Goal: Communication & Community: Answer question/provide support

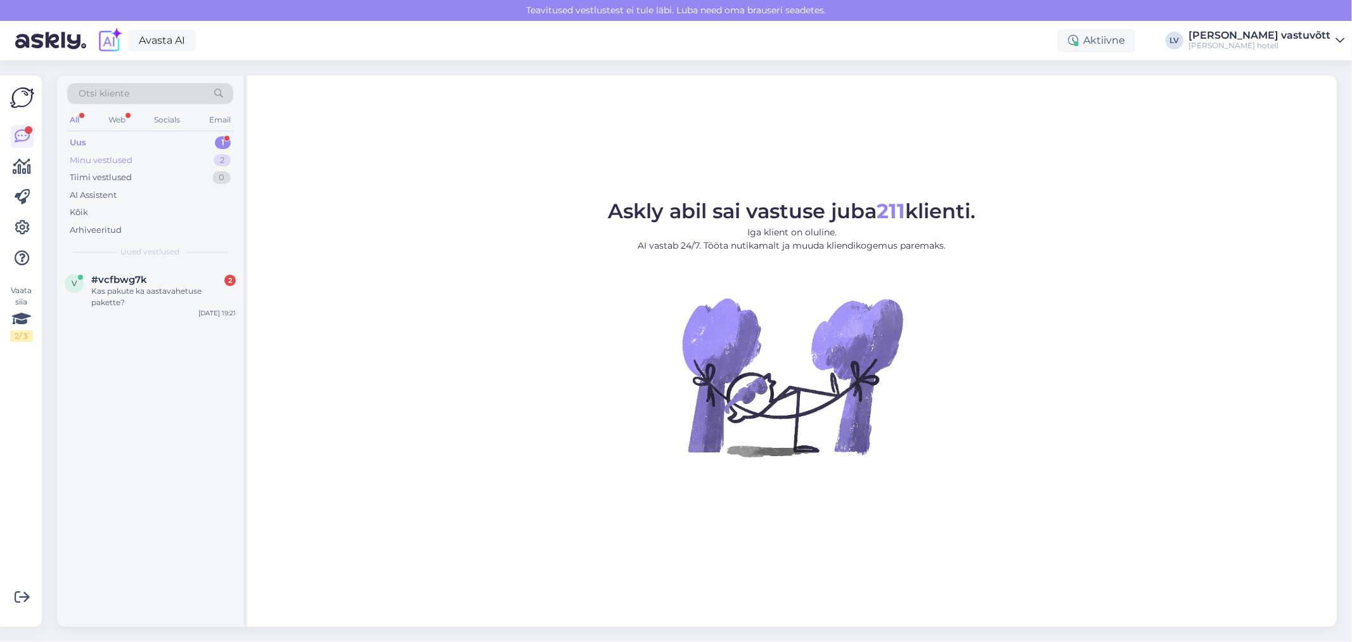
click at [124, 157] on div "Minu vestlused" at bounding box center [101, 160] width 63 height 13
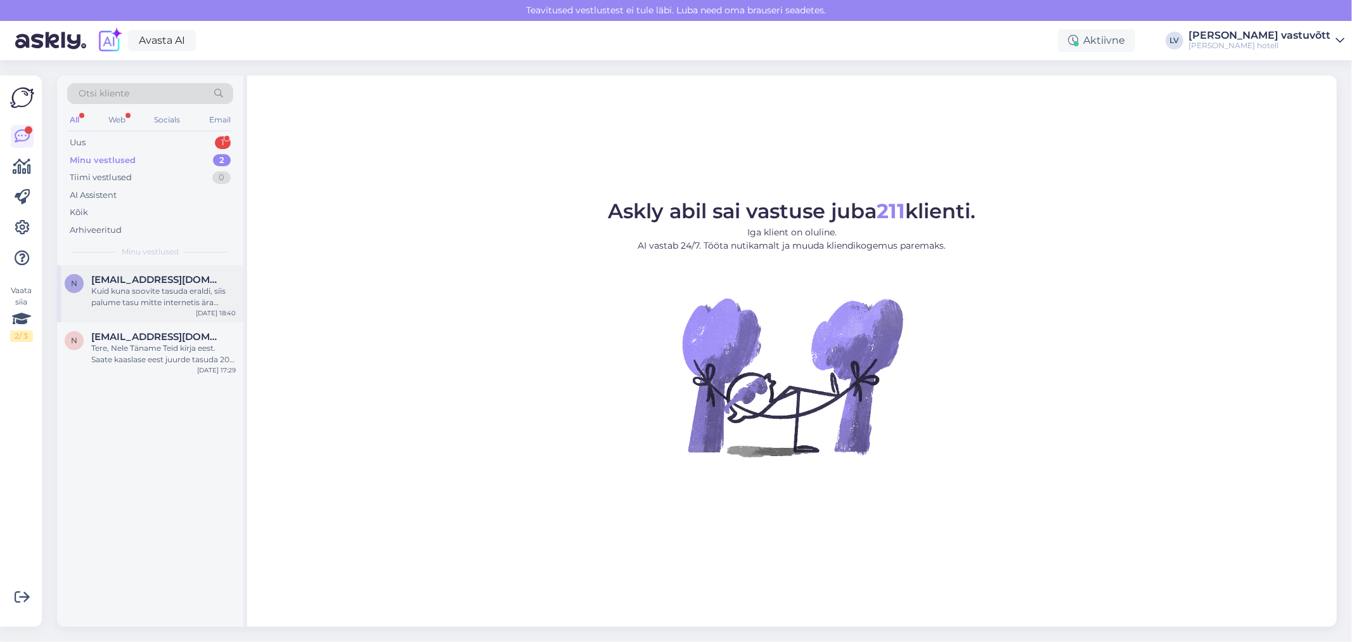
click at [141, 296] on div "Kuid kuna soovite tasuda eraldi, siis palume tasu mitte internetis ära maksta. …" at bounding box center [163, 296] width 145 height 23
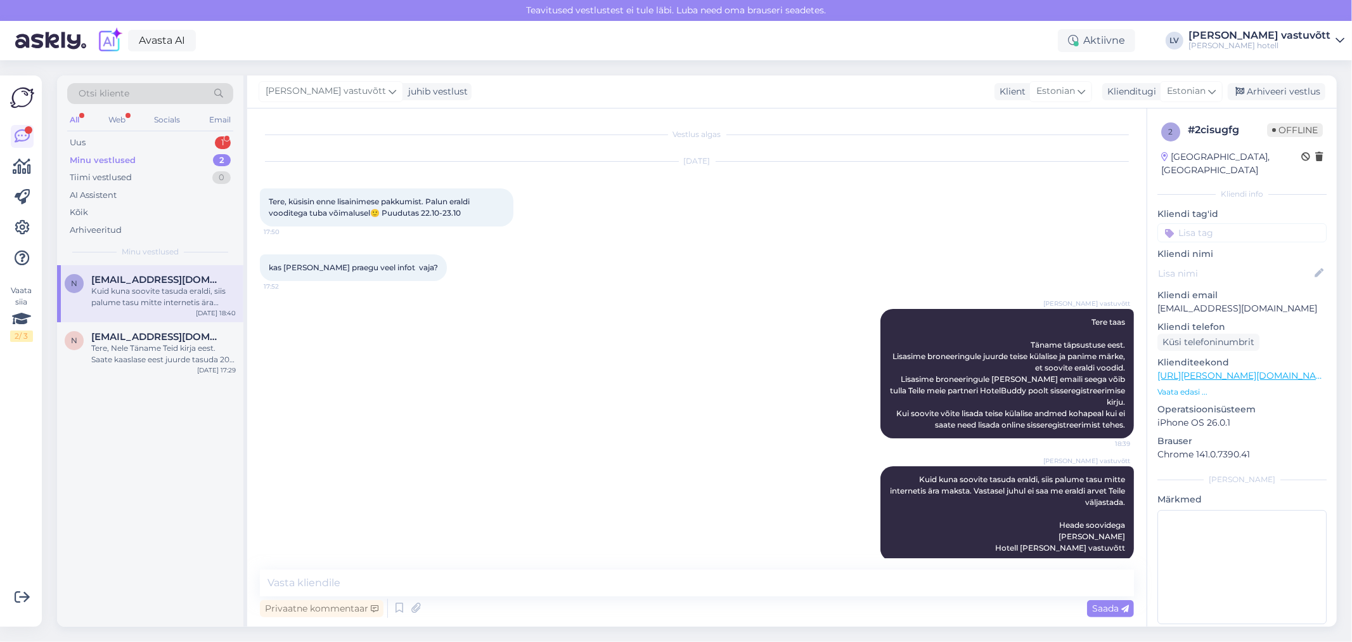
scroll to position [5, 0]
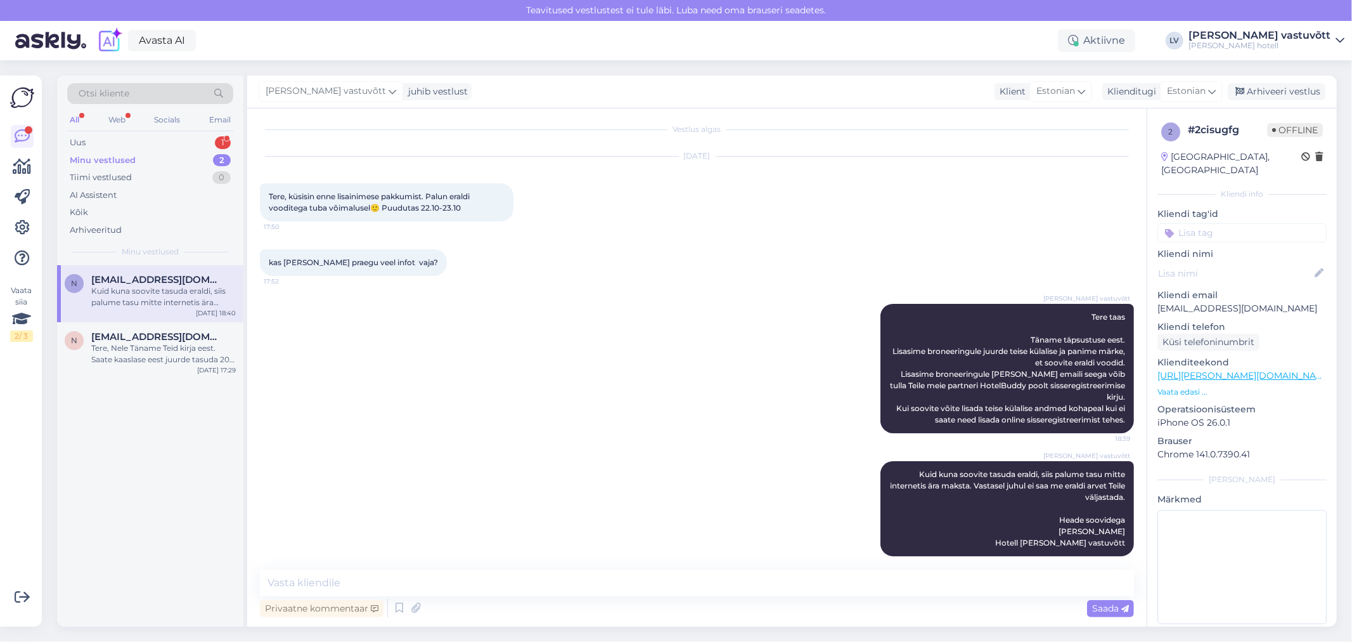
click at [584, 79] on div "[PERSON_NAME] vastuvõtt juhib vestlust Klient [DEMOGRAPHIC_DATA] Klienditugi [D…" at bounding box center [792, 91] width 1090 height 33
click at [584, 84] on div "Arhiveeri vestlus" at bounding box center [1277, 91] width 98 height 17
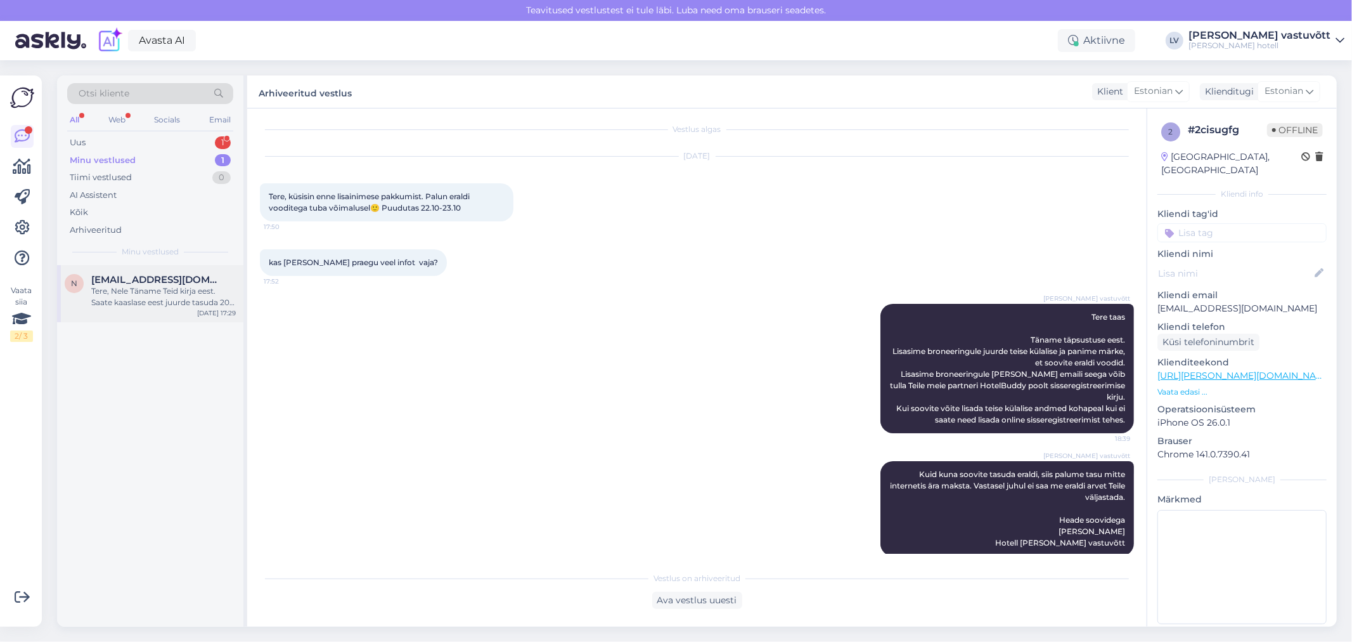
click at [159, 283] on span "[EMAIL_ADDRESS][DOMAIN_NAME]" at bounding box center [157, 279] width 132 height 11
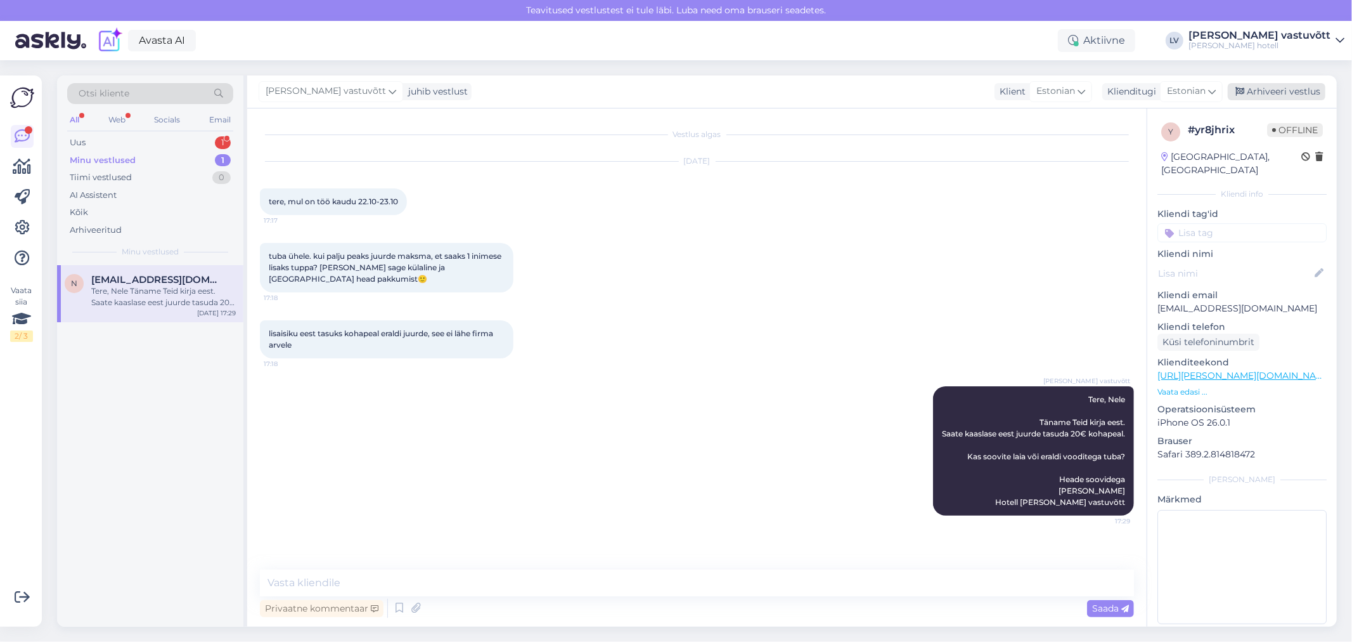
click at [584, 85] on div "Arhiveeri vestlus" at bounding box center [1277, 91] width 98 height 17
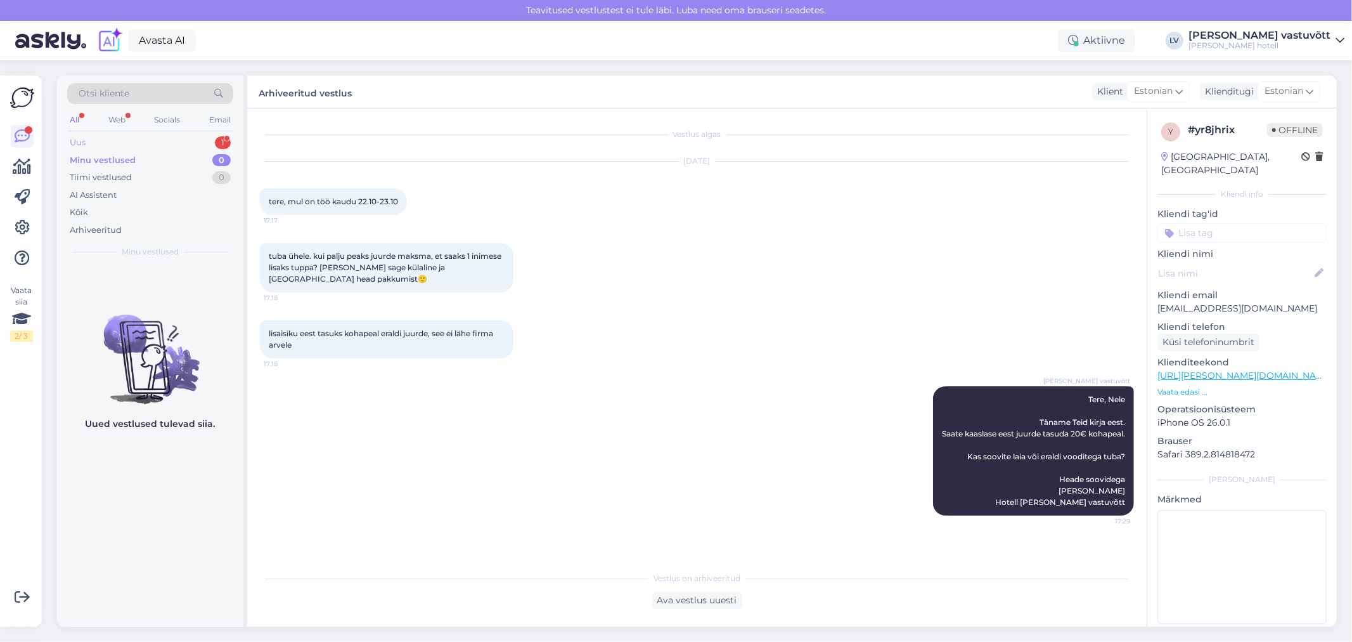
click at [105, 139] on div "Uus 1" at bounding box center [150, 143] width 166 height 18
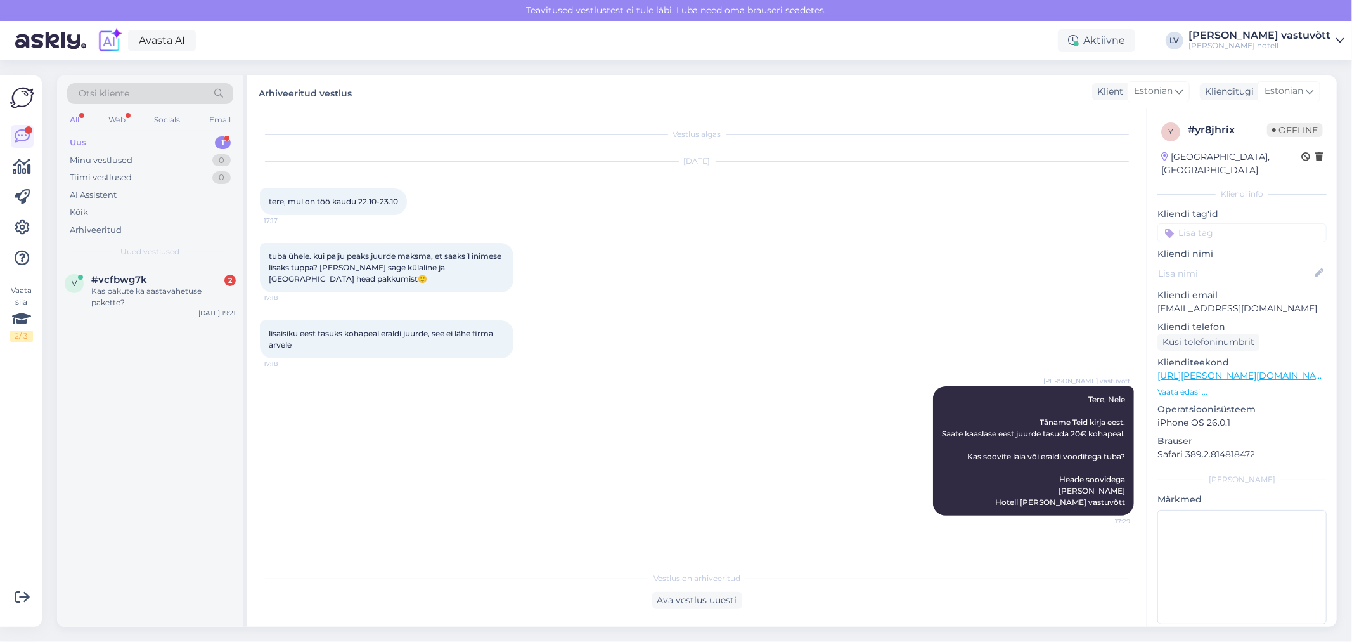
click at [146, 137] on div "Uus 1" at bounding box center [150, 143] width 166 height 18
click at [162, 289] on div "Kas pakute ka aastavahetuse pakette?" at bounding box center [163, 296] width 145 height 23
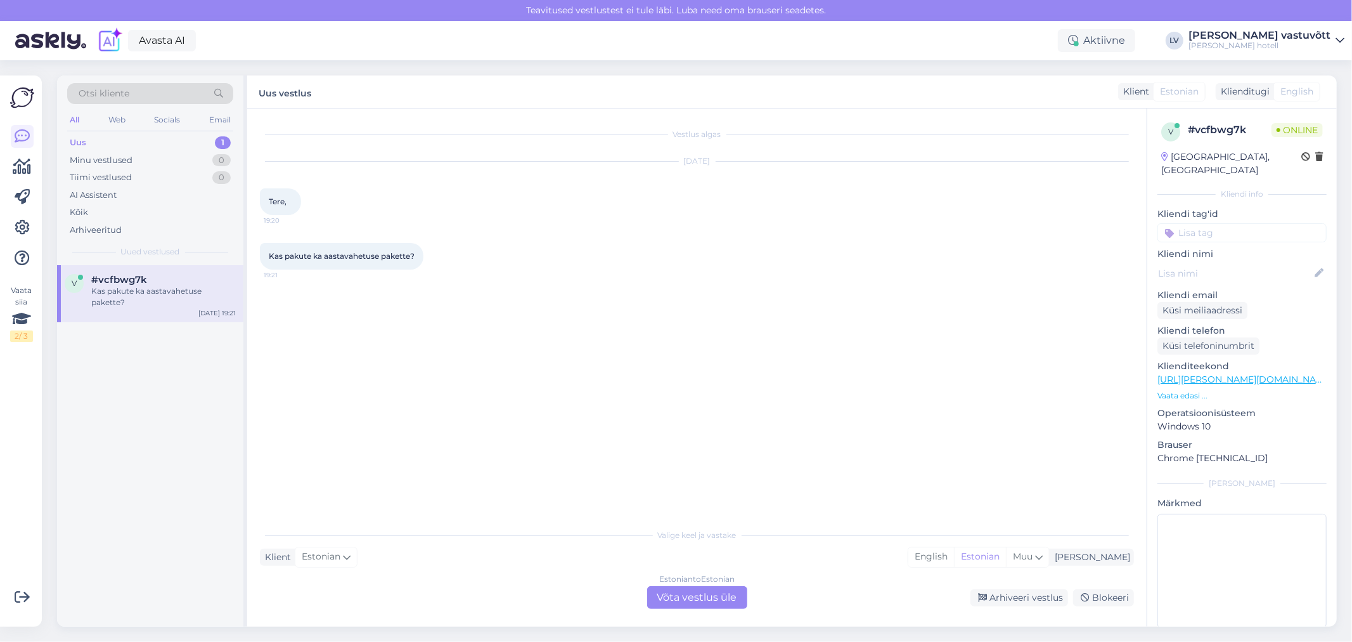
click at [584, 601] on div "Estonian to Estonian Võta vestlus üle" at bounding box center [697, 597] width 100 height 23
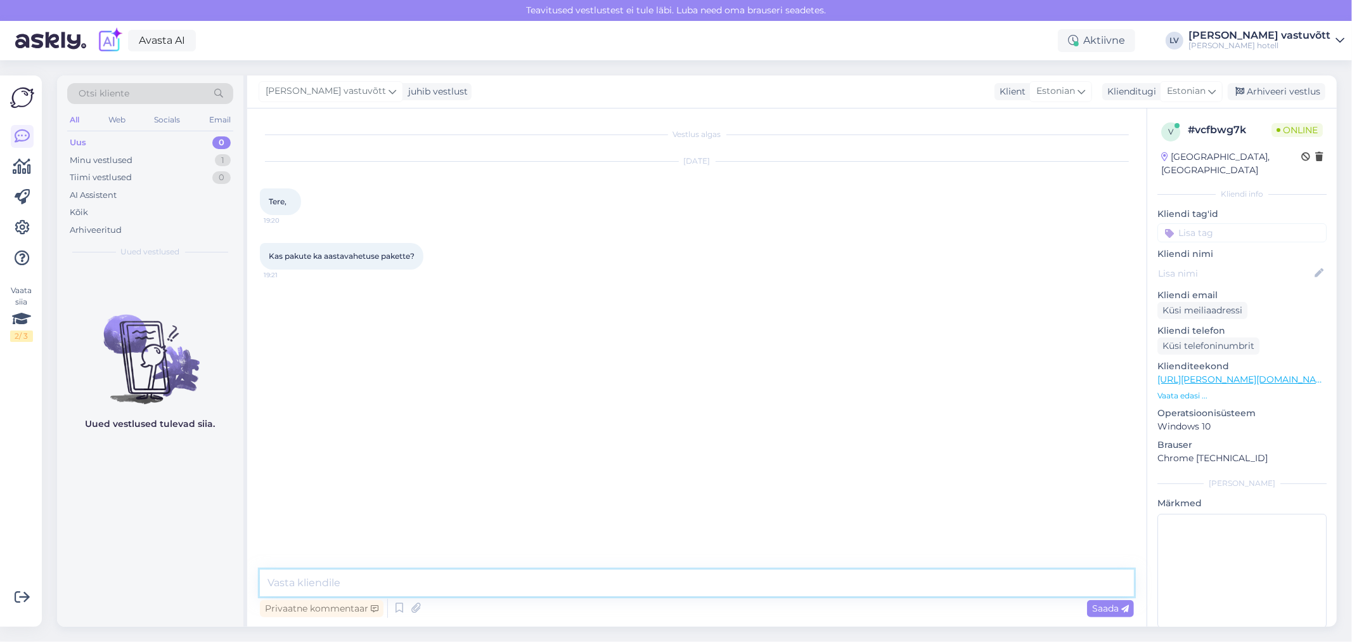
click at [488, 594] on textarea at bounding box center [697, 582] width 874 height 27
click at [275, 585] on textarea "Tere kindlasti pakume ka aastavahetuse pakette sarnaselt eelmiste aastatega, ku…" at bounding box center [697, 567] width 874 height 58
click at [584, 580] on textarea "Tere Kindlasti pakume ka aastavahetuse pakette sarnaselt eelmiste aastatega, ku…" at bounding box center [697, 567] width 874 height 58
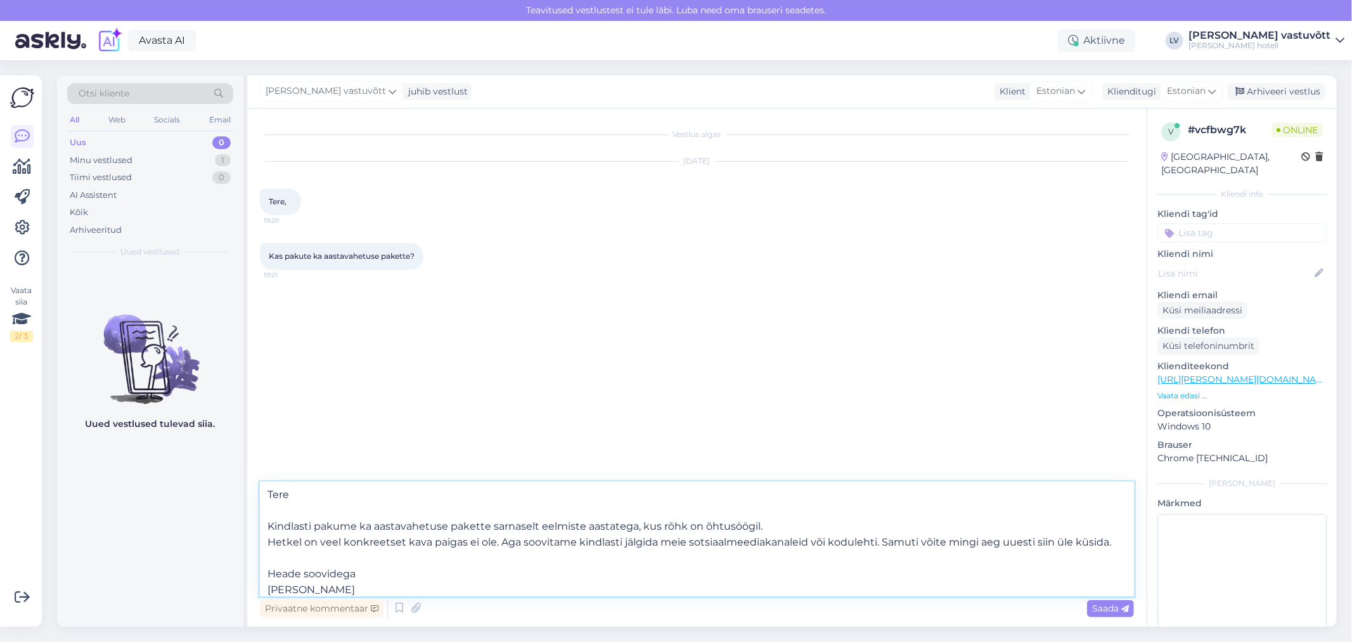
scroll to position [16, 0]
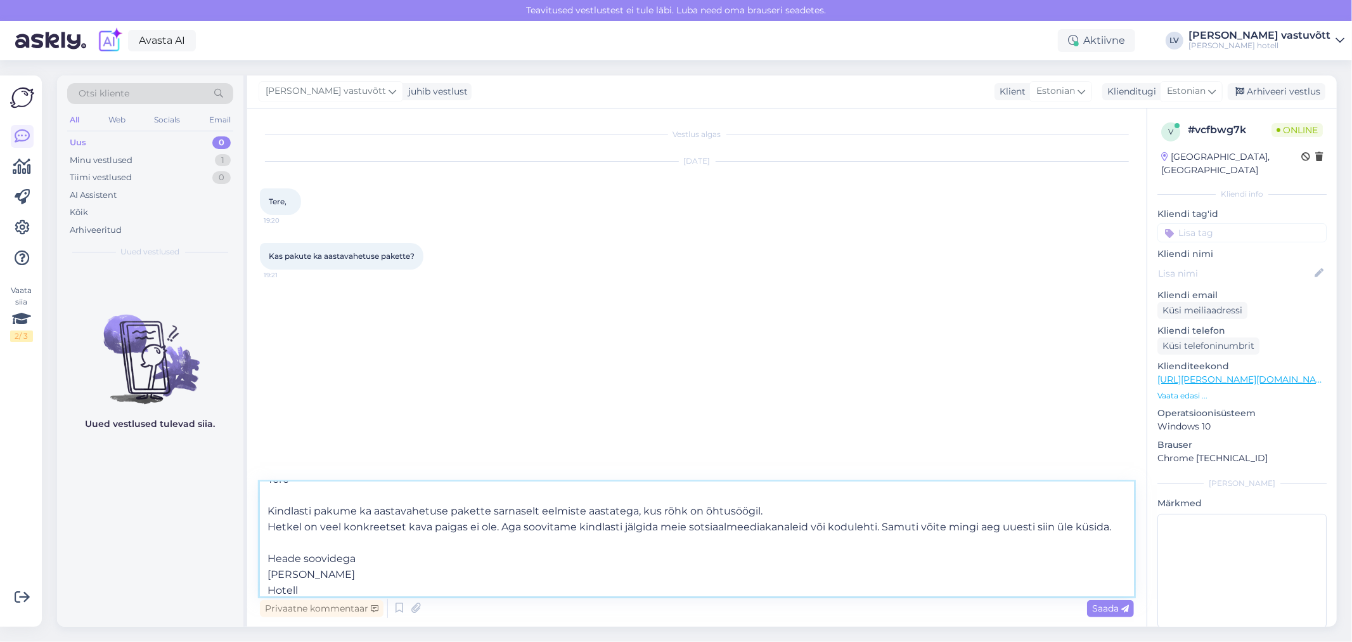
click at [498, 523] on textarea "Tere Kindlasti pakume ka aastavahetuse pakette sarnaselt eelmiste aastatega, ku…" at bounding box center [697, 539] width 874 height 114
click at [490, 524] on textarea "Tere Kindlasti pakume ka aastavahetuse pakette sarnaselt eelmiste aastatega, ku…" at bounding box center [697, 539] width 874 height 114
click at [493, 524] on textarea "Tere Kindlasti pakume ka aastavahetuse pakette sarnaselt eelmiste aastatega, ku…" at bounding box center [697, 539] width 874 height 114
click at [495, 527] on textarea "Tere Kindlasti pakume ka aastavahetuse pakette sarnaselt eelmiste aastatega, ku…" at bounding box center [697, 539] width 874 height 114
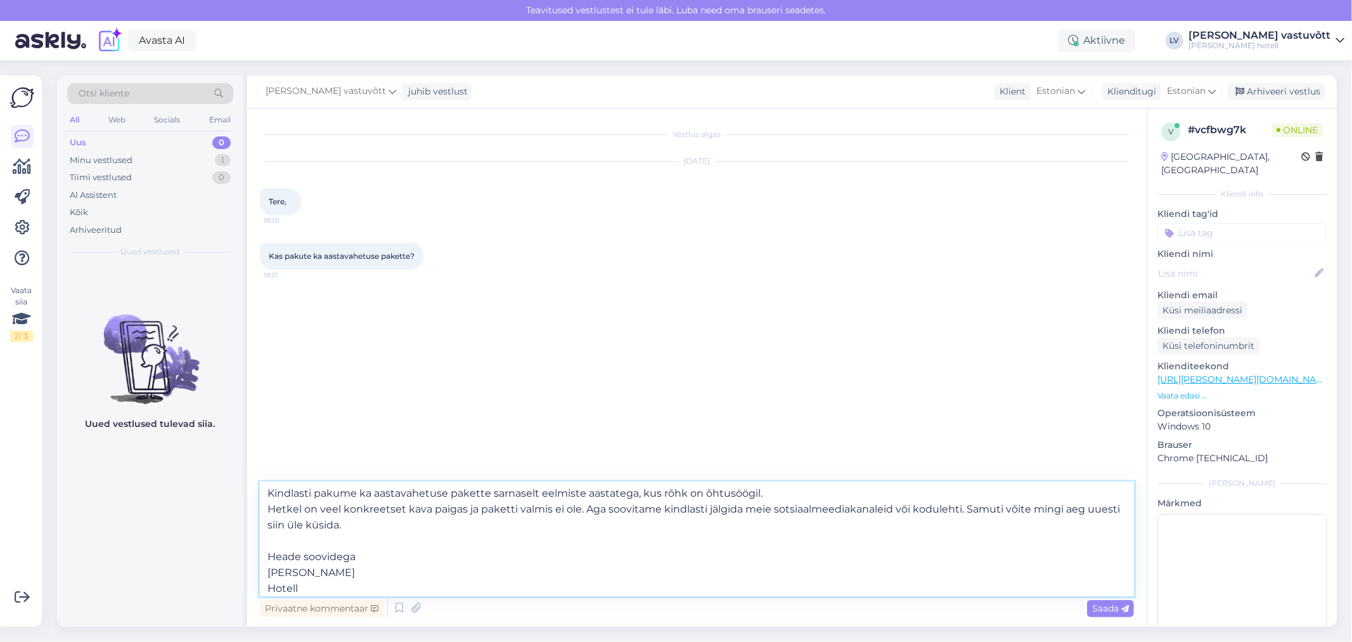
scroll to position [39, 0]
click at [327, 579] on textarea "Tere Kindlasti pakume ka aastavahetuse pakette sarnaselt eelmiste aastatega, ku…" at bounding box center [697, 539] width 874 height 114
type textarea "Tere Kindlasti pakume ka aastavahetuse pakette sarnaselt eelmiste aastatega, ku…"
click at [584, 603] on span "Saada" at bounding box center [1110, 607] width 37 height 11
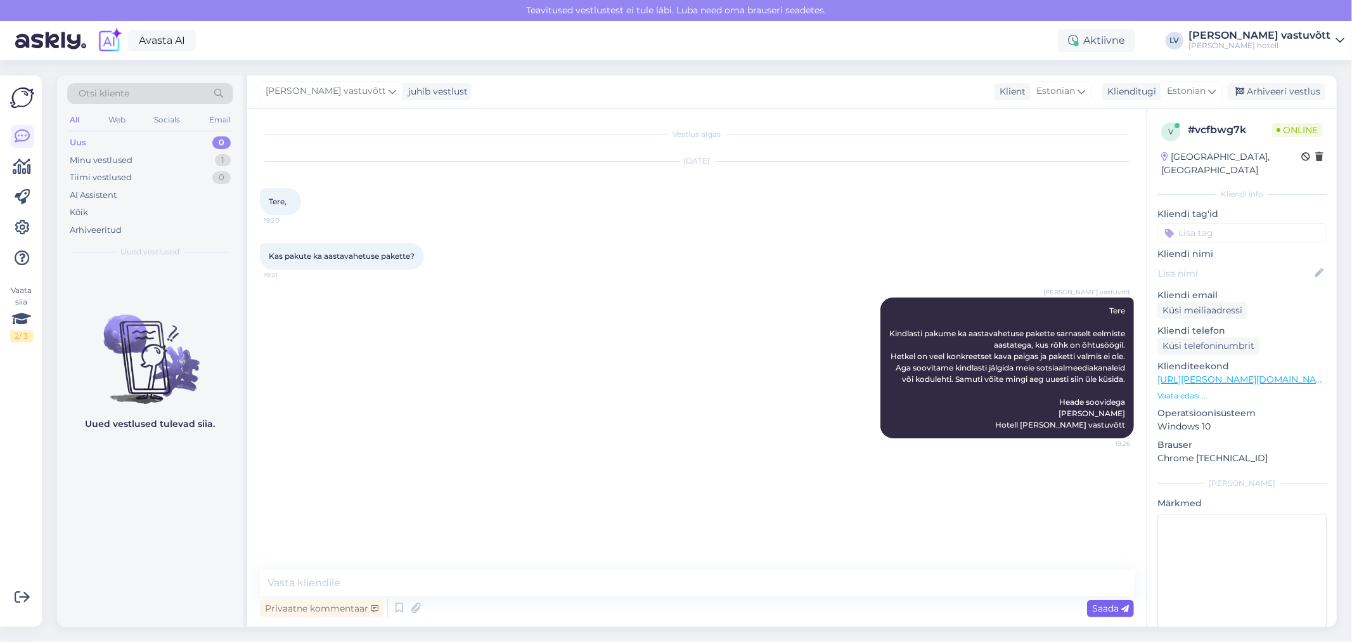
scroll to position [0, 0]
click at [155, 162] on div "Minu vestlused 1" at bounding box center [150, 161] width 166 height 18
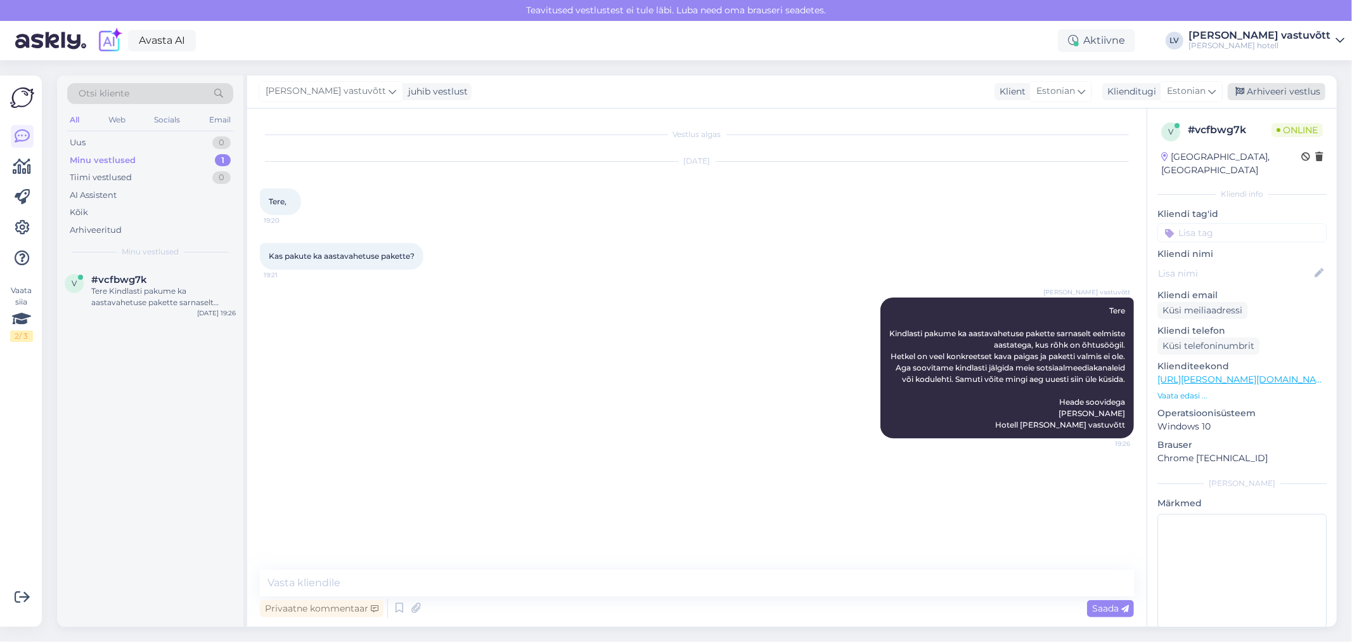
click at [584, 94] on div "Arhiveeri vestlus" at bounding box center [1277, 91] width 98 height 17
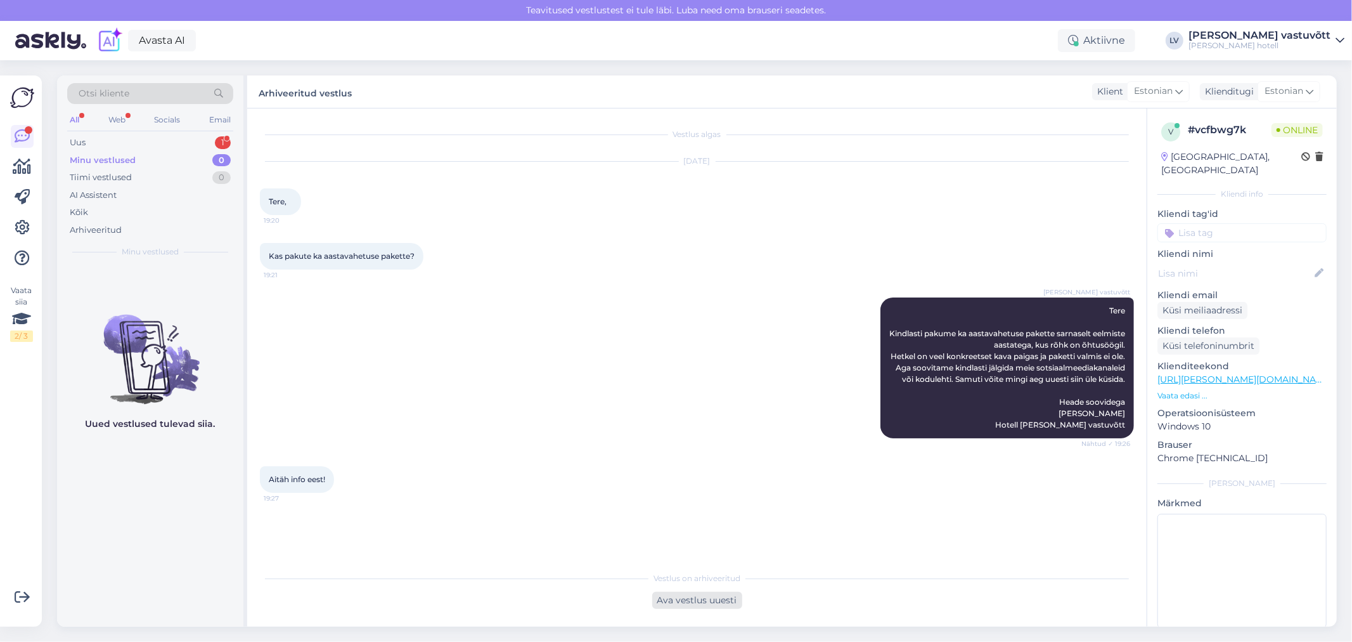
click at [584, 603] on div "Ava vestlus uuesti" at bounding box center [697, 600] width 90 height 17
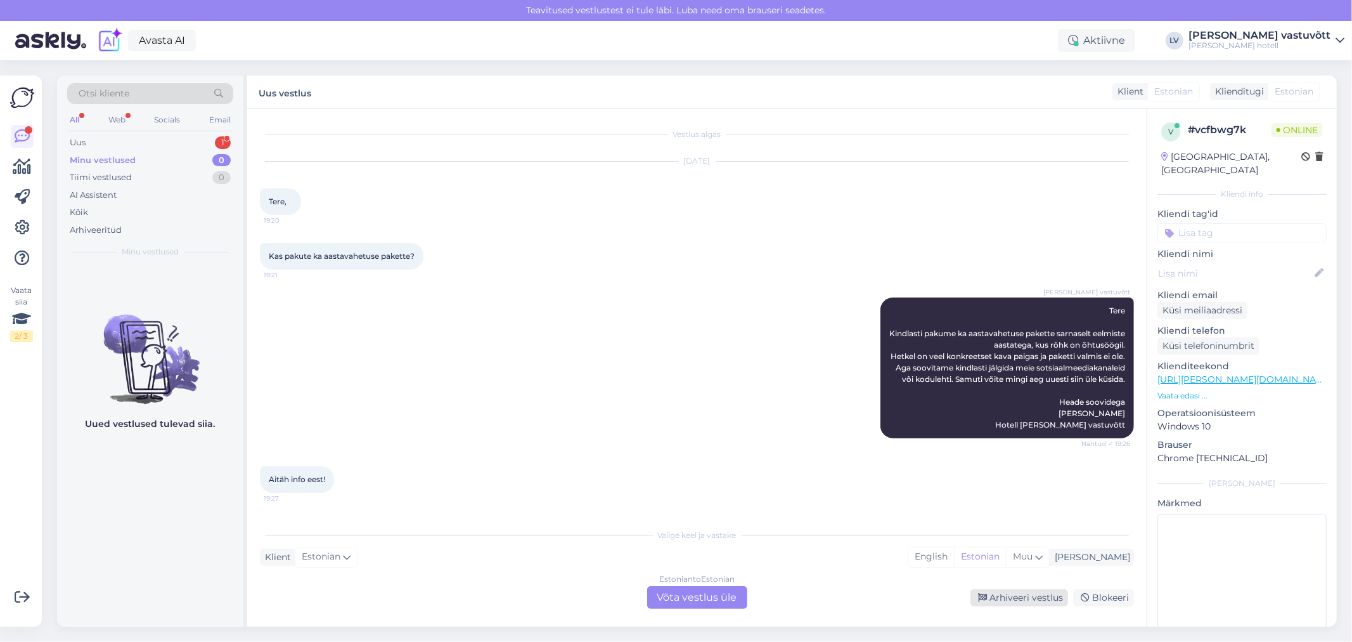
click at [584, 599] on div "Arhiveeri vestlus" at bounding box center [1020, 597] width 98 height 17
